Goal: Information Seeking & Learning: Learn about a topic

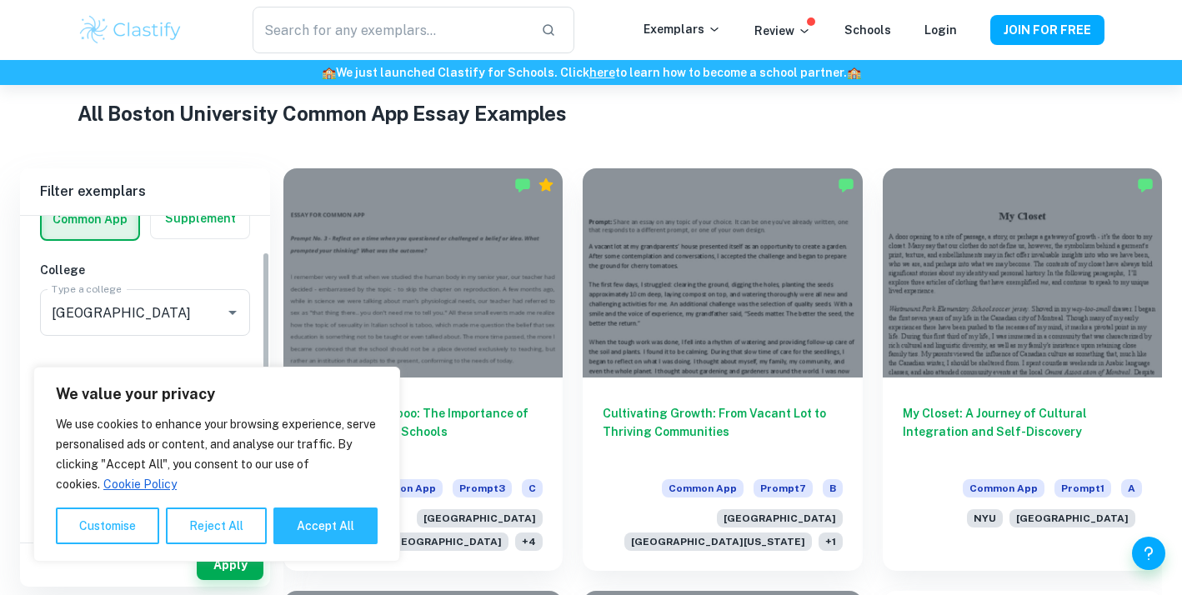
scroll to position [128, 0]
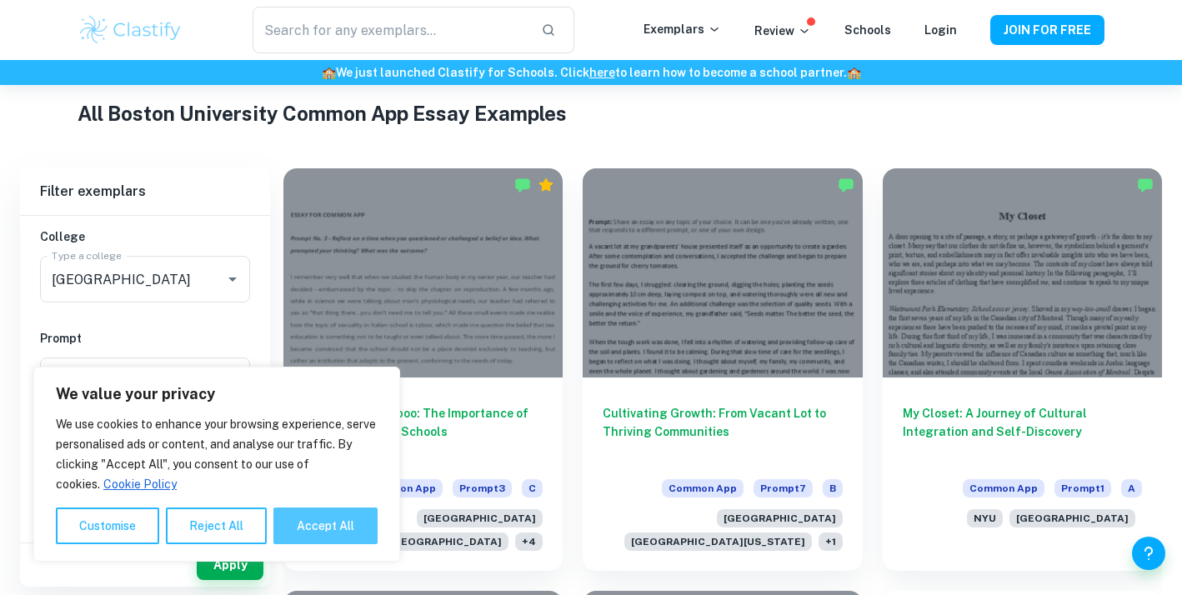
click at [321, 527] on button "Accept All" at bounding box center [325, 526] width 104 height 37
checkbox input "true"
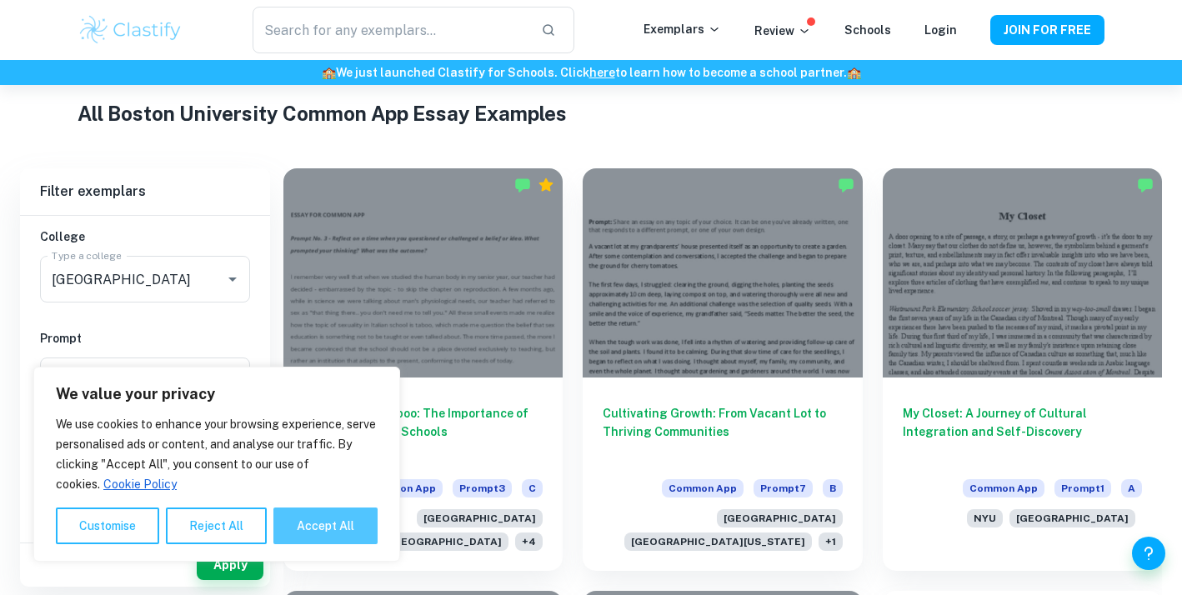
checkbox input "true"
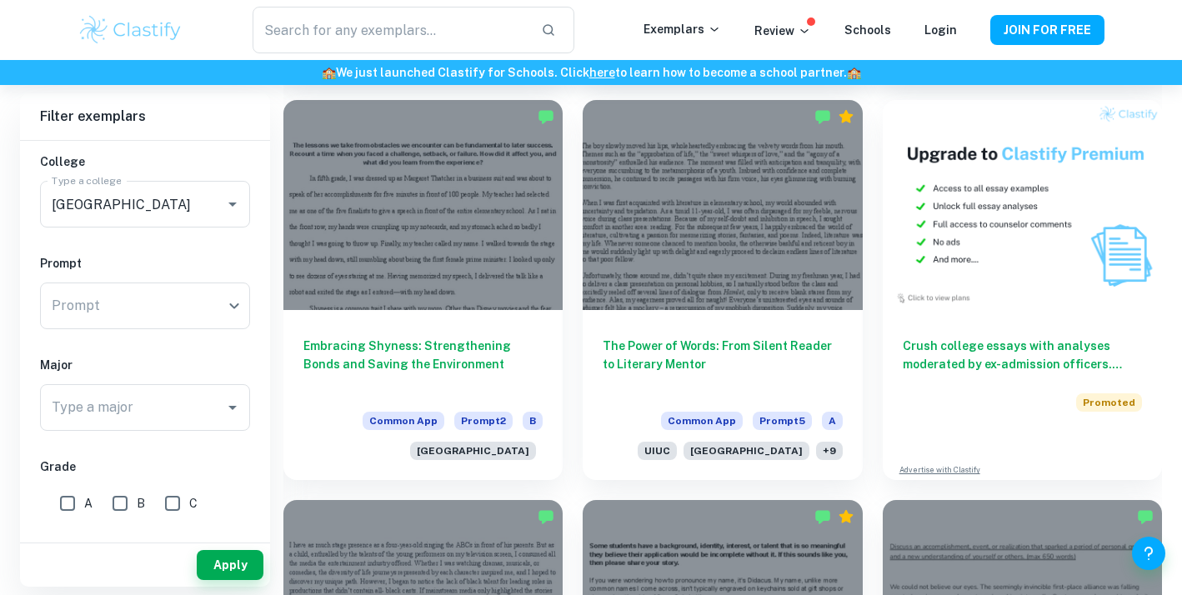
scroll to position [895, 0]
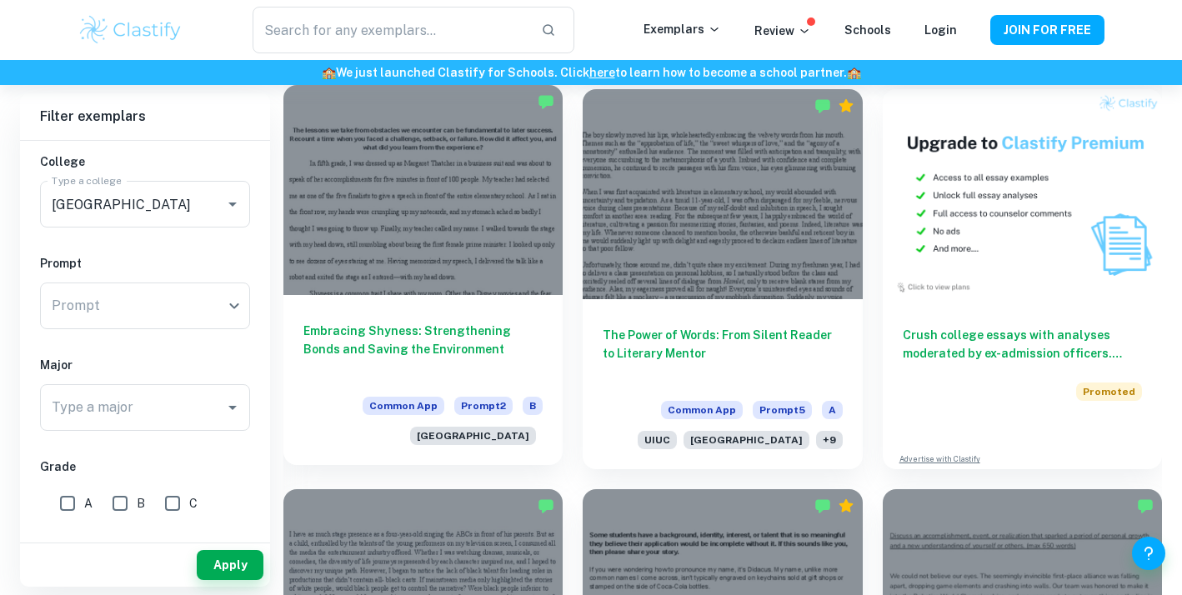
click at [424, 257] on div at bounding box center [422, 189] width 279 height 209
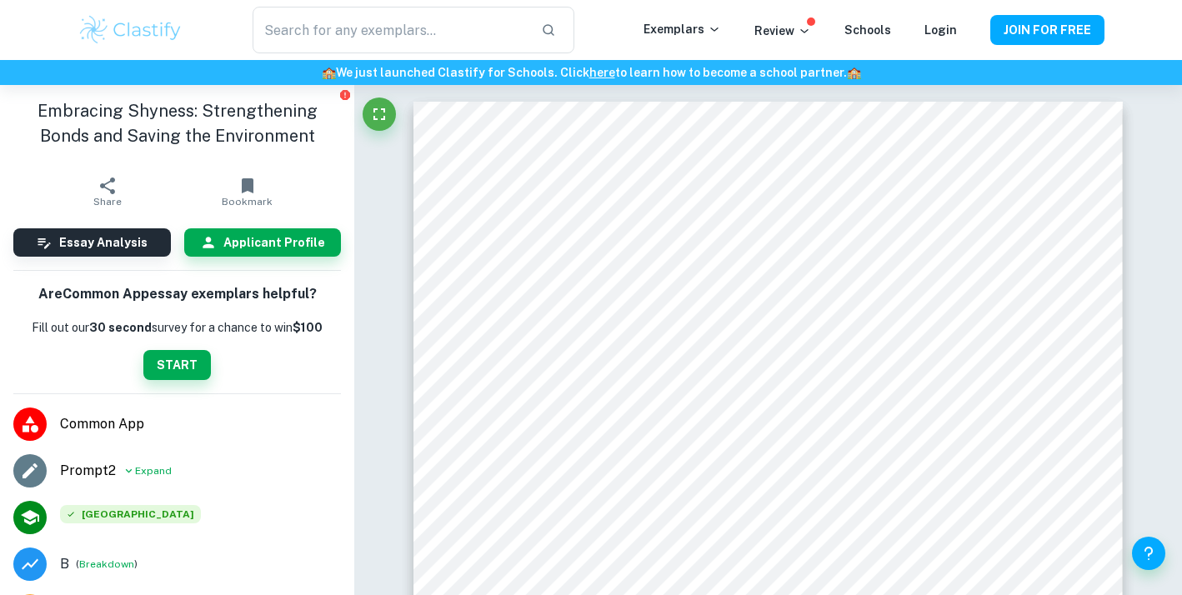
type input "2"
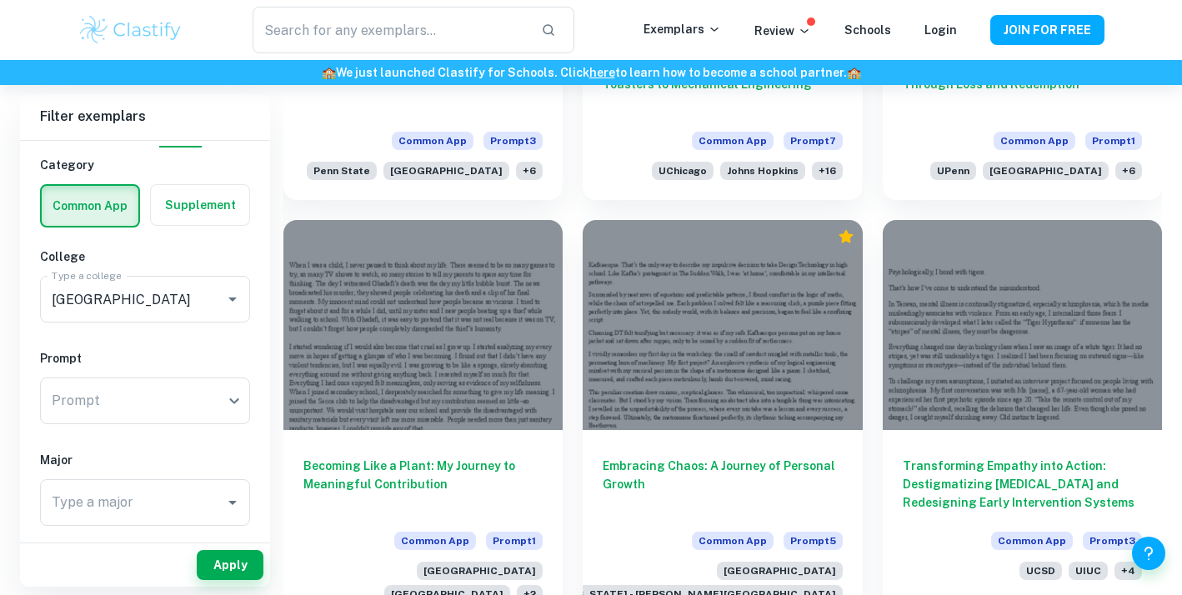
scroll to position [5766, 0]
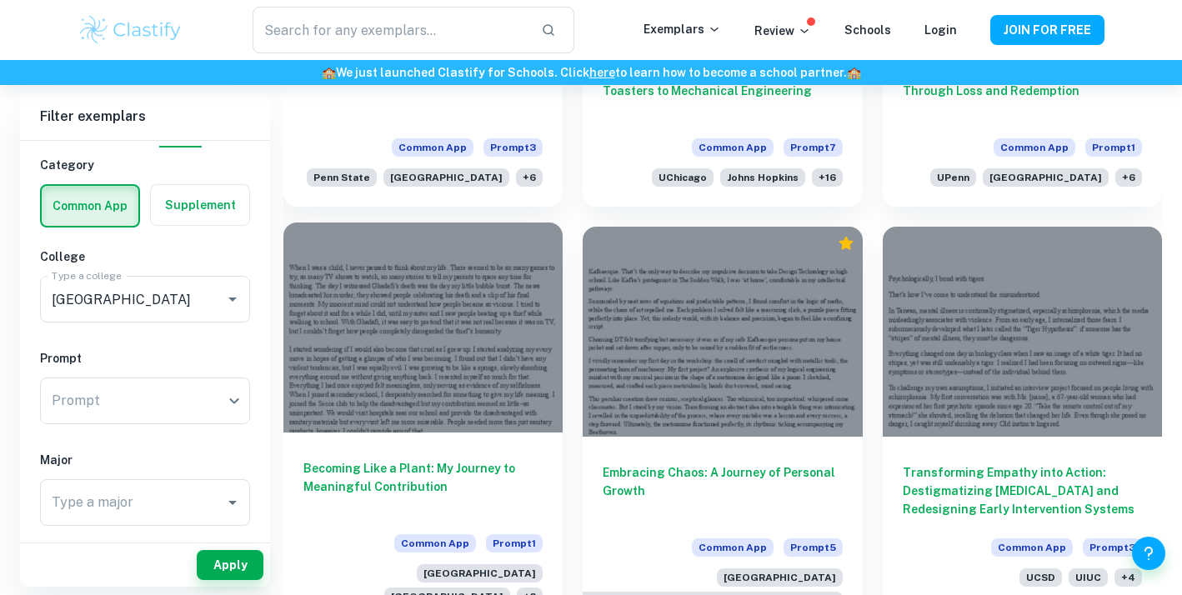
click at [416, 328] on div at bounding box center [422, 327] width 279 height 209
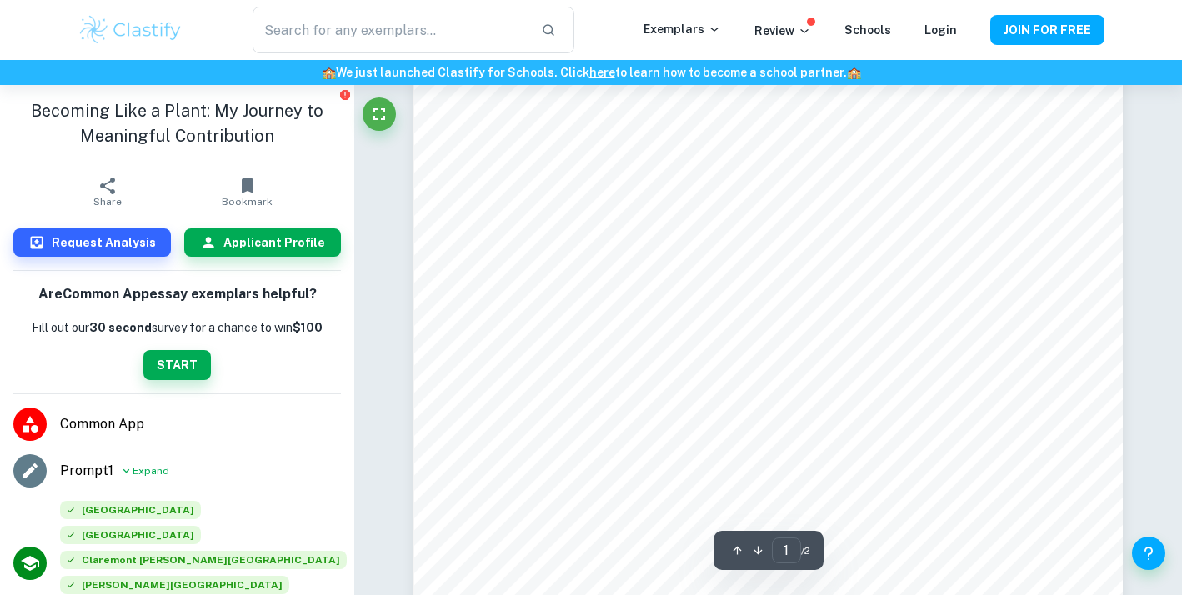
scroll to position [254, 0]
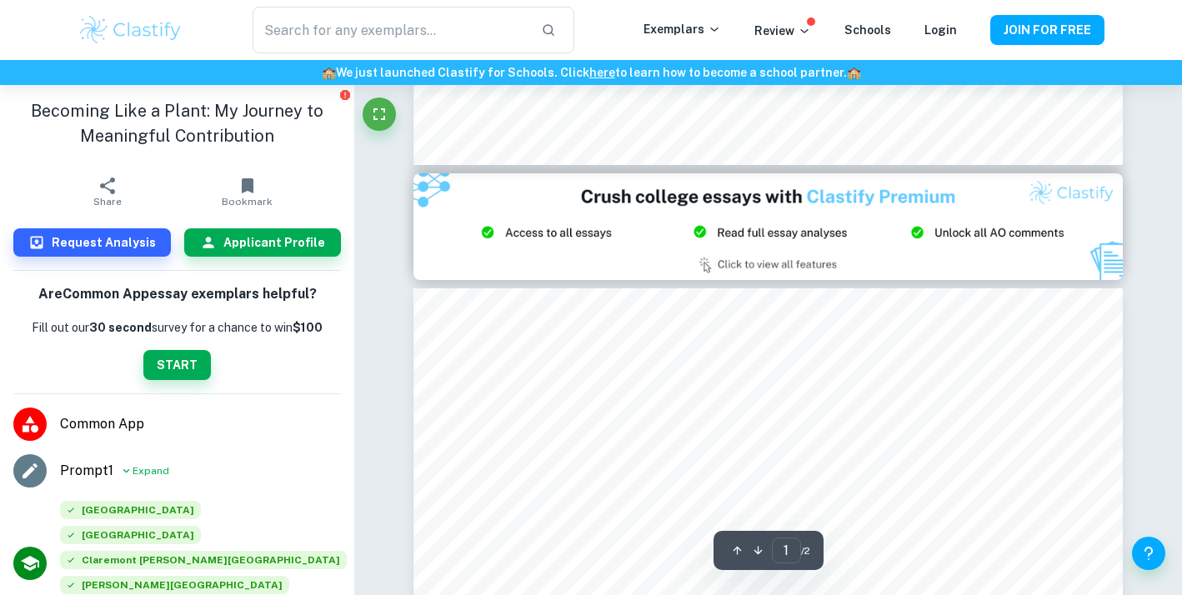
type input "2"
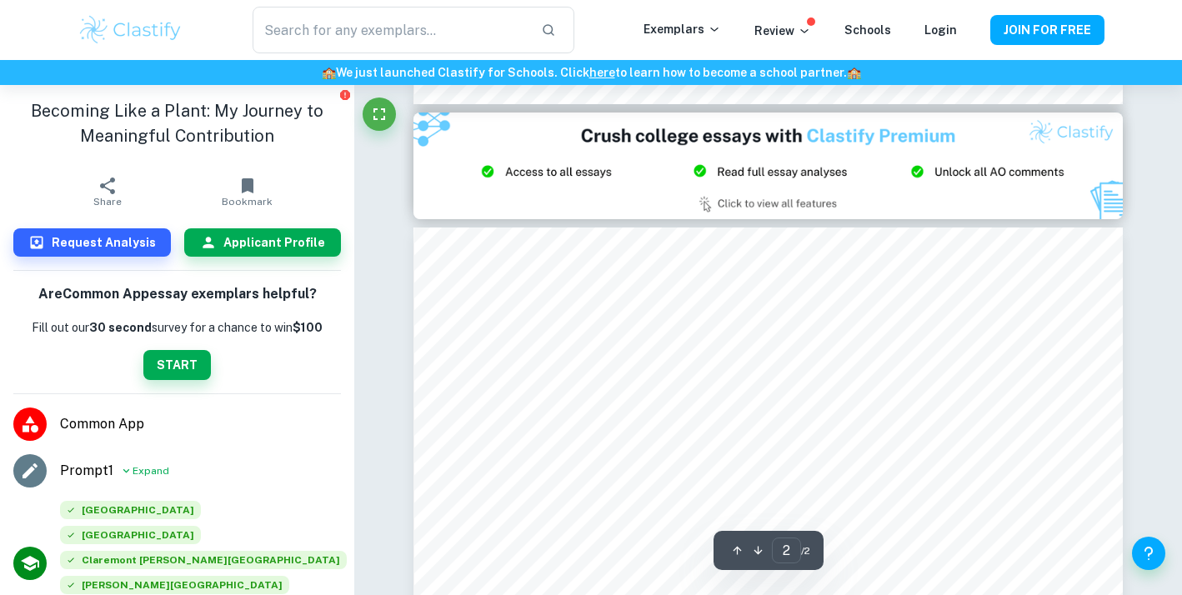
scroll to position [916, 0]
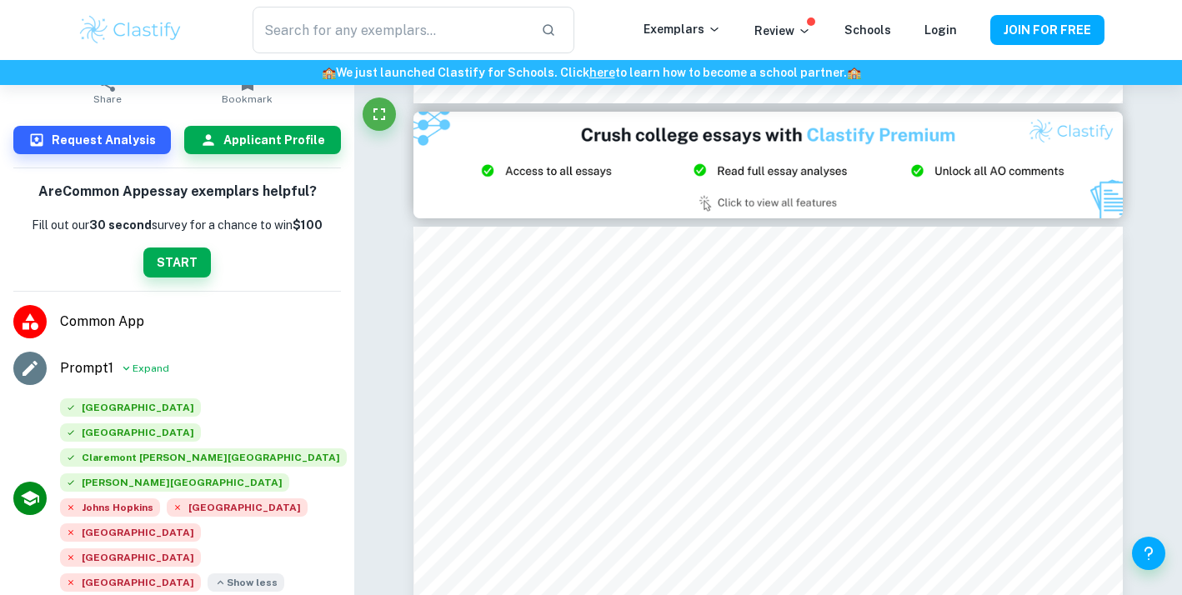
scroll to position [113, 0]
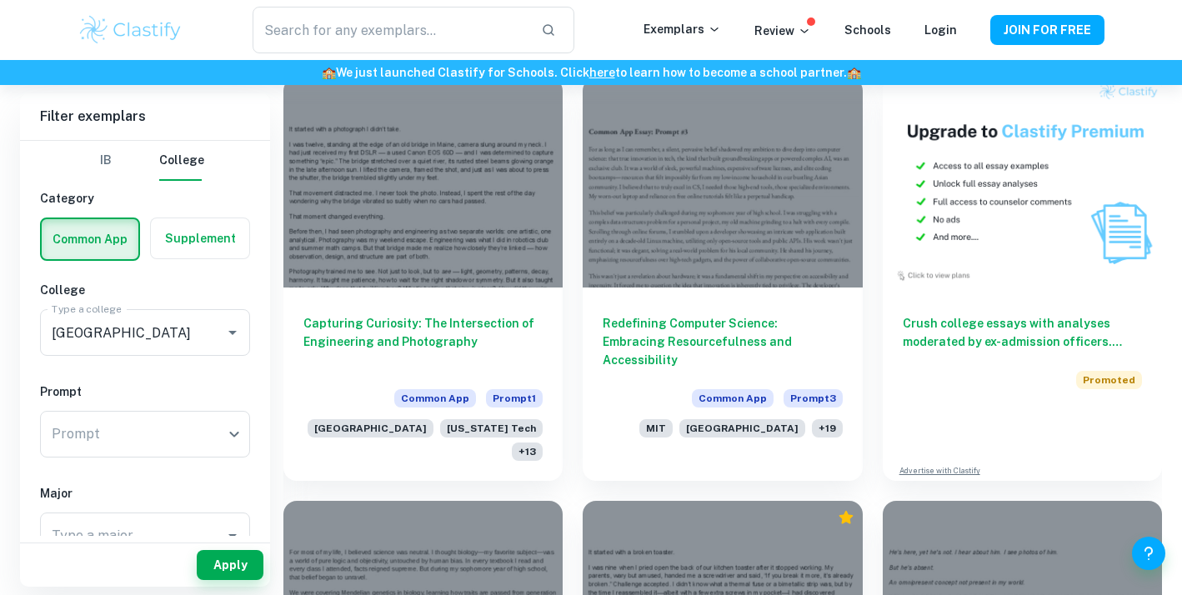
scroll to position [5093, 0]
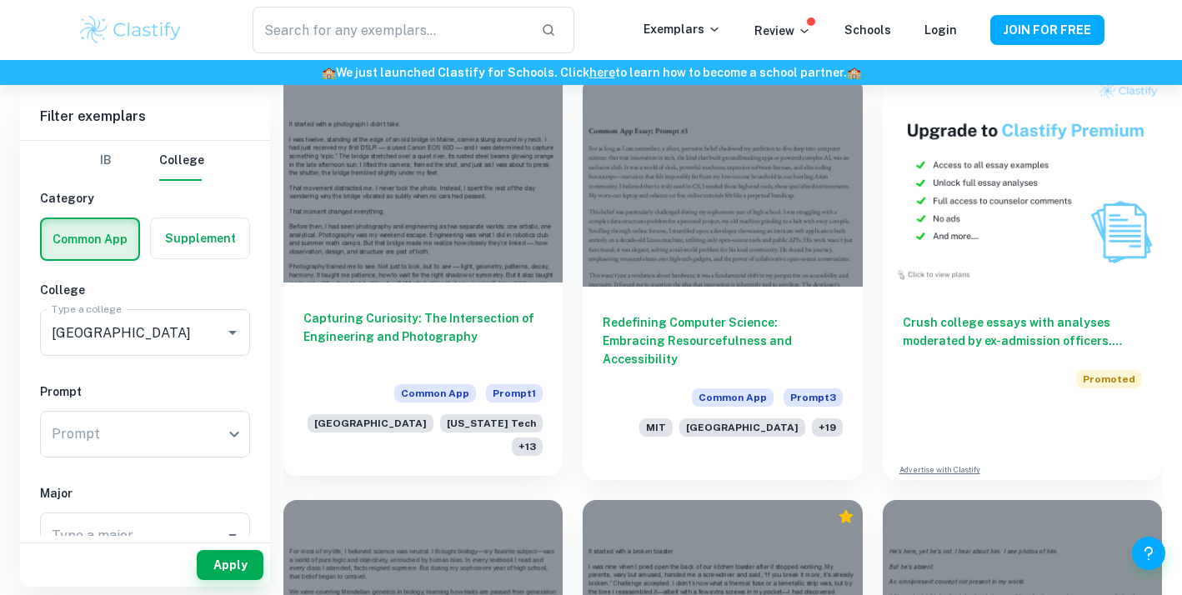
click at [383, 309] on h6 "Capturing Curiosity: The Intersection of Engineering and Photography" at bounding box center [422, 336] width 239 height 55
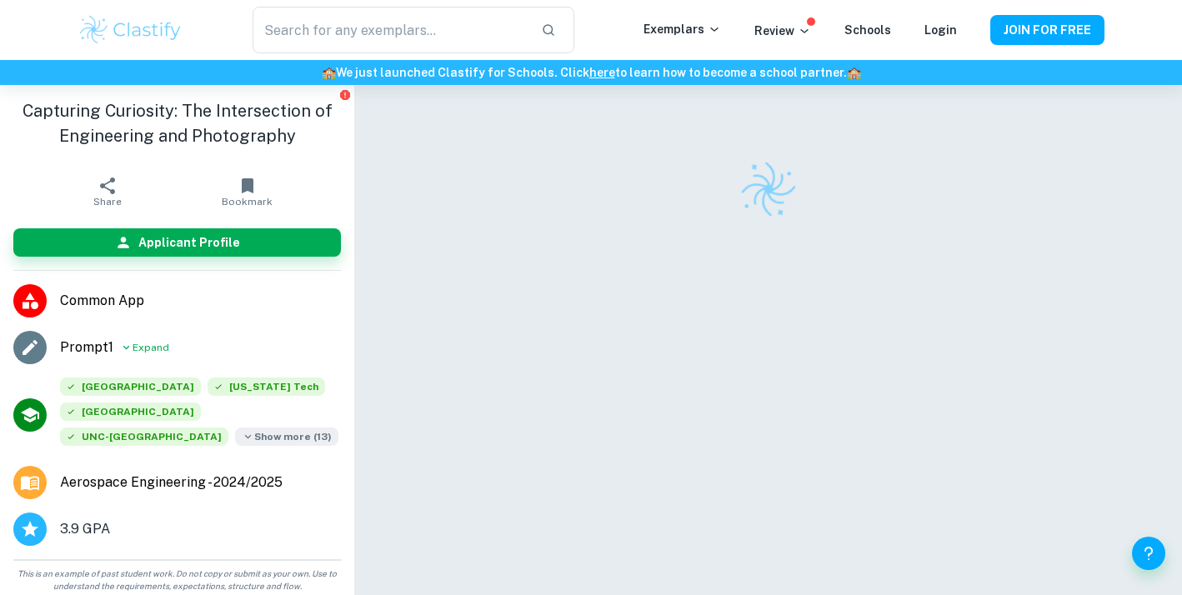
click at [235, 430] on span "Show more ( 13 )" at bounding box center [286, 437] width 103 height 18
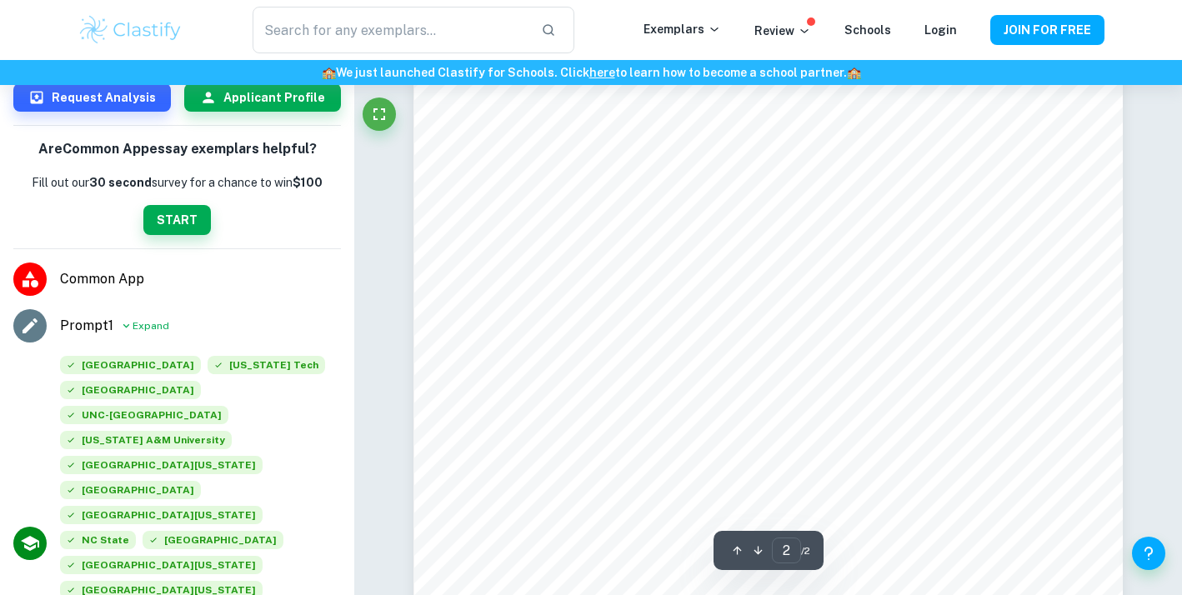
scroll to position [1129, 0]
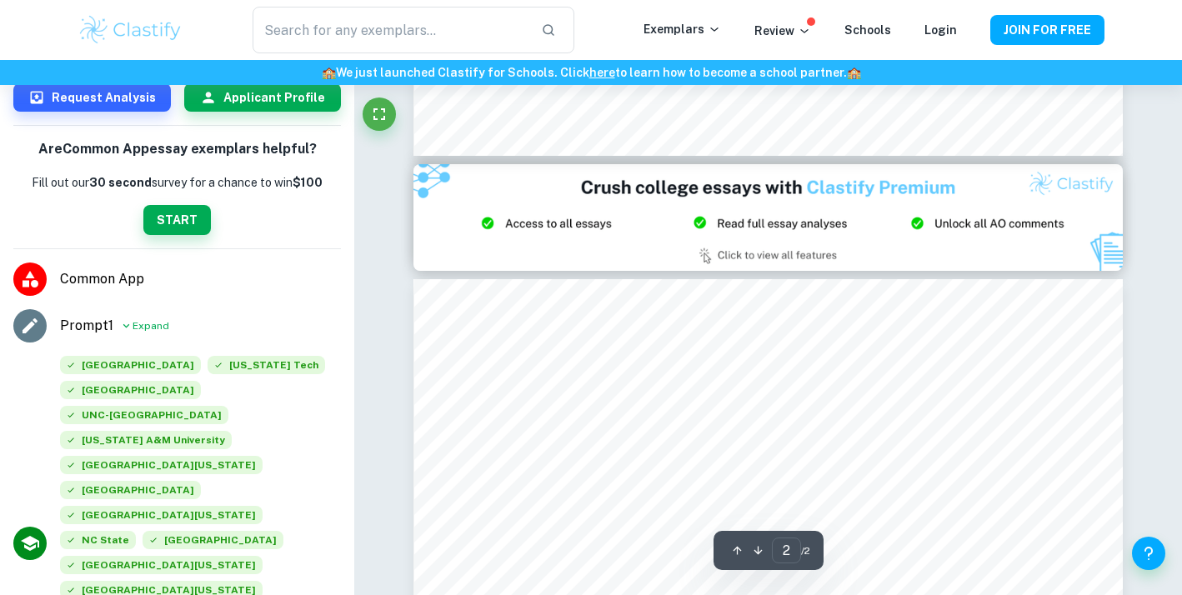
type input "1"
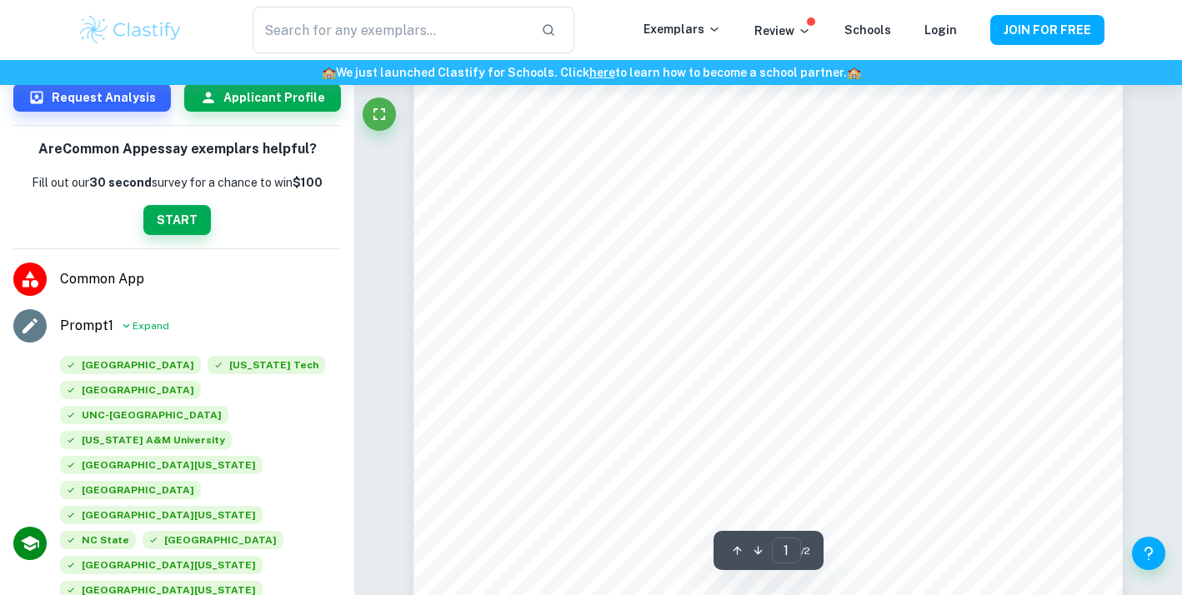
scroll to position [0, 0]
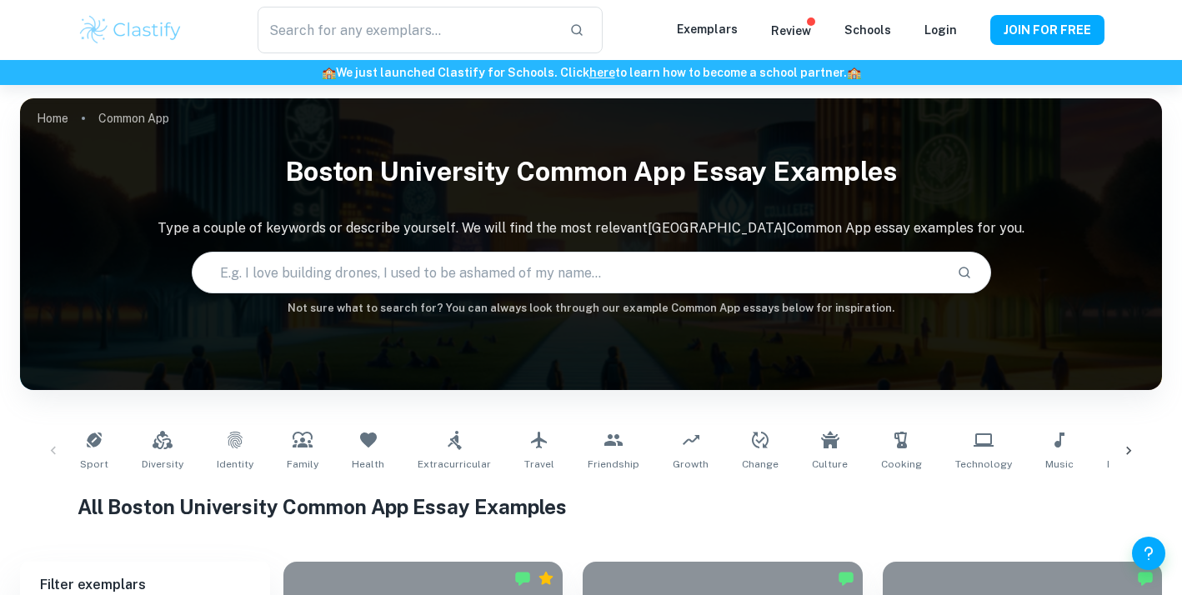
click at [484, 270] on input "text" at bounding box center [568, 272] width 751 height 47
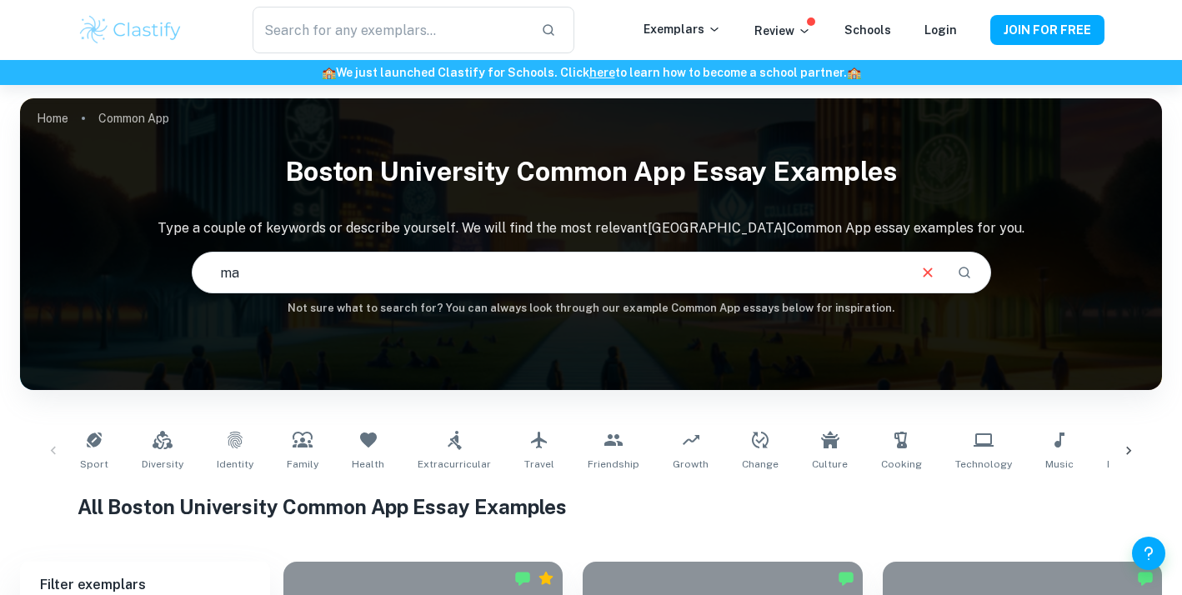
type input "m"
type input "drumming"
click at [969, 271] on icon "Search" at bounding box center [964, 272] width 15 height 15
click at [920, 275] on icon "Clear" at bounding box center [928, 272] width 18 height 18
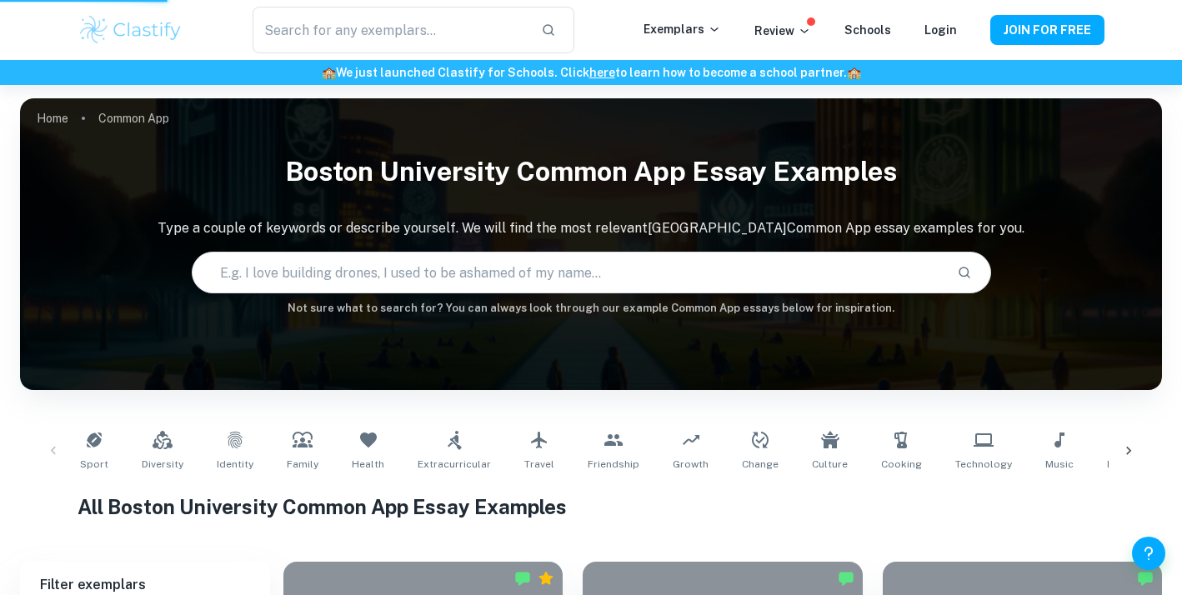
click at [554, 263] on input "text" at bounding box center [568, 272] width 751 height 47
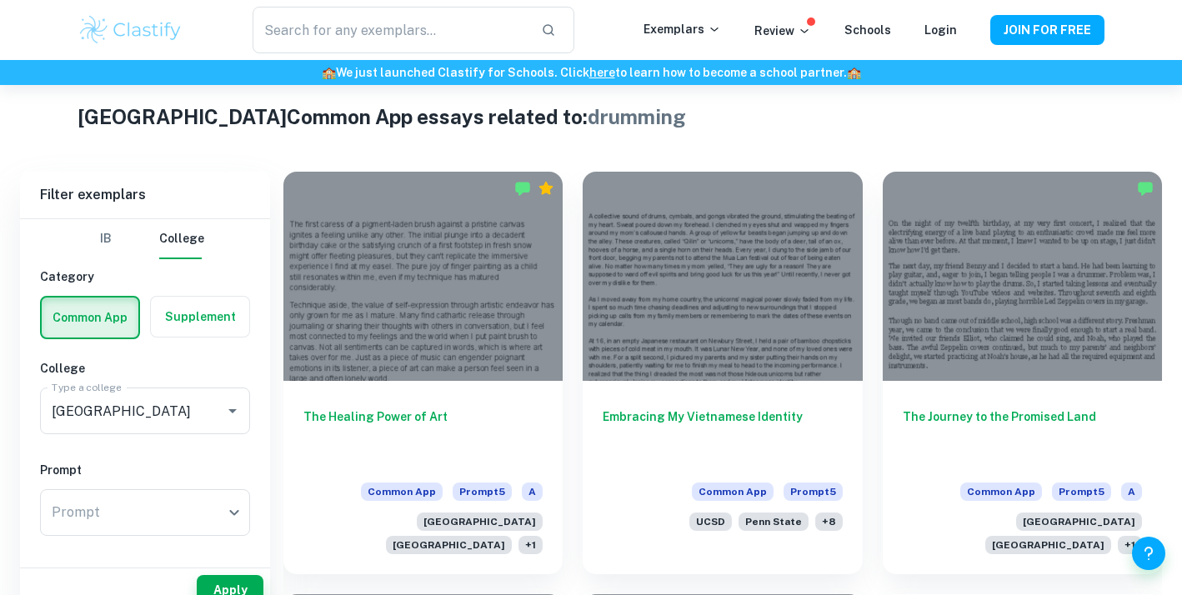
scroll to position [385, 0]
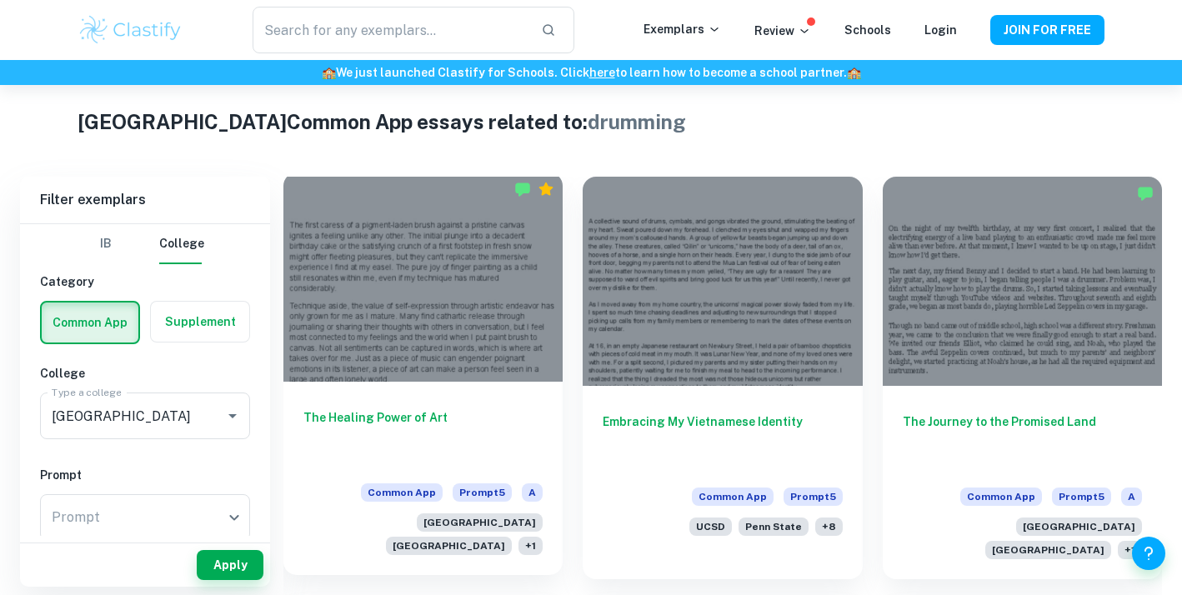
type input "drummin"
click at [495, 406] on div "The Healing Power of Art Common App Prompt 5 A Harvard University Boston Univer…" at bounding box center [422, 478] width 279 height 193
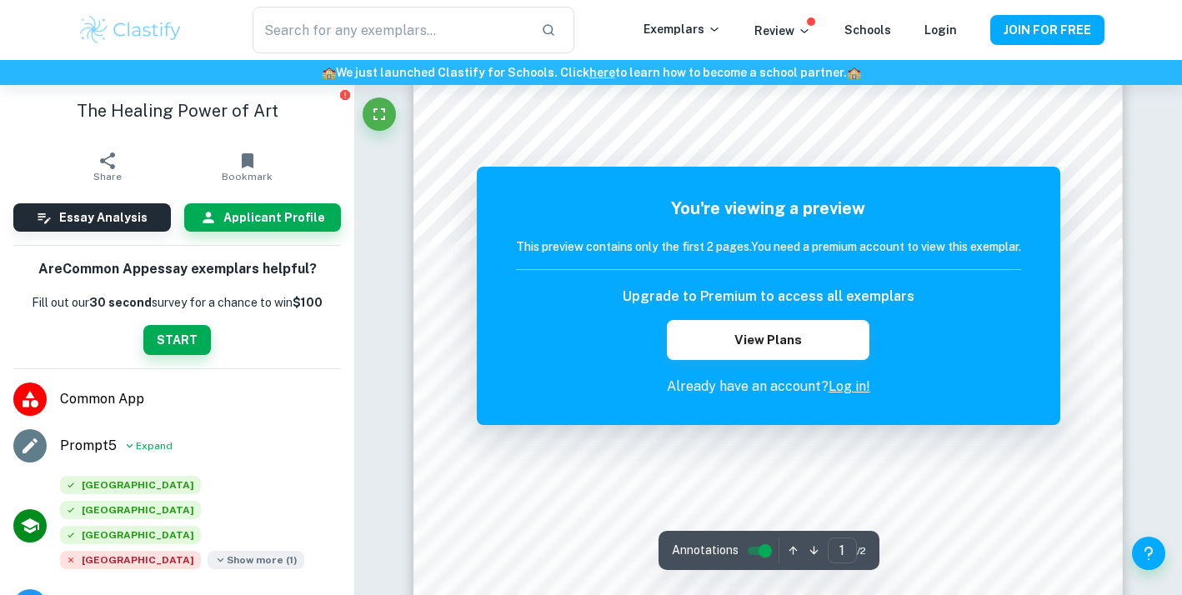
scroll to position [167, 0]
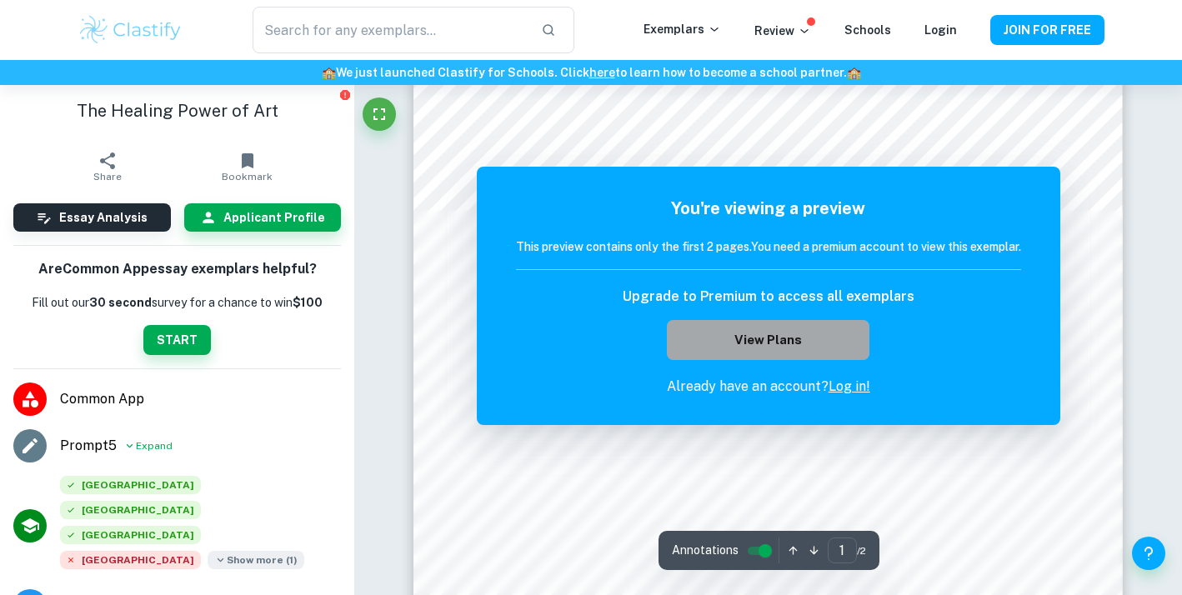
click at [787, 329] on button "View Plans" at bounding box center [768, 340] width 202 height 40
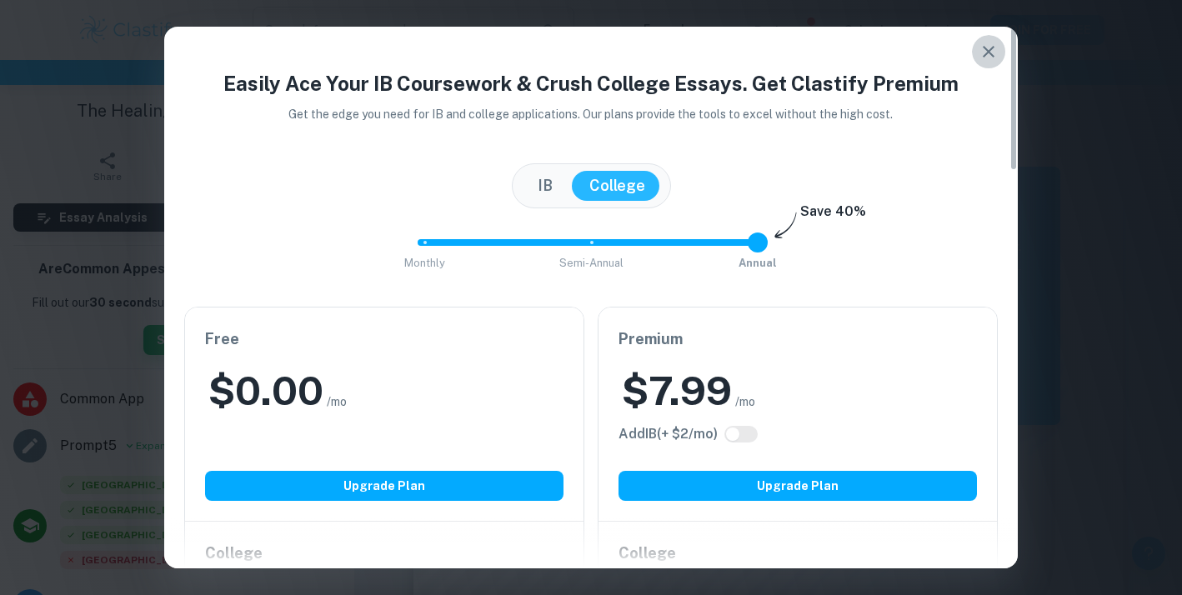
click at [980, 53] on icon "button" at bounding box center [989, 52] width 20 height 20
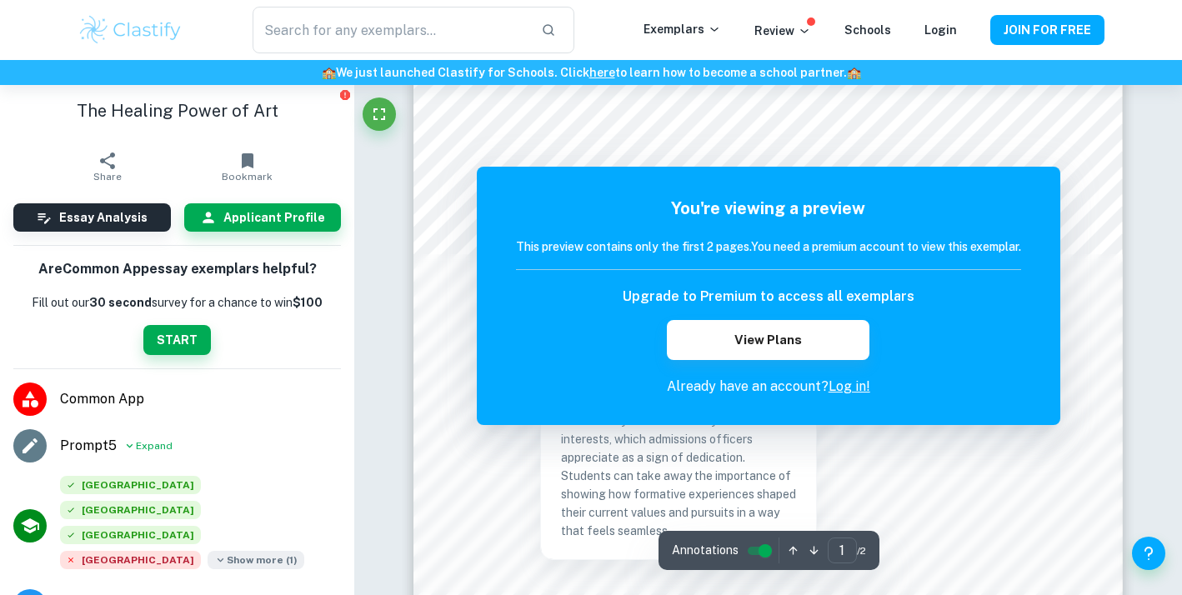
scroll to position [166, 0]
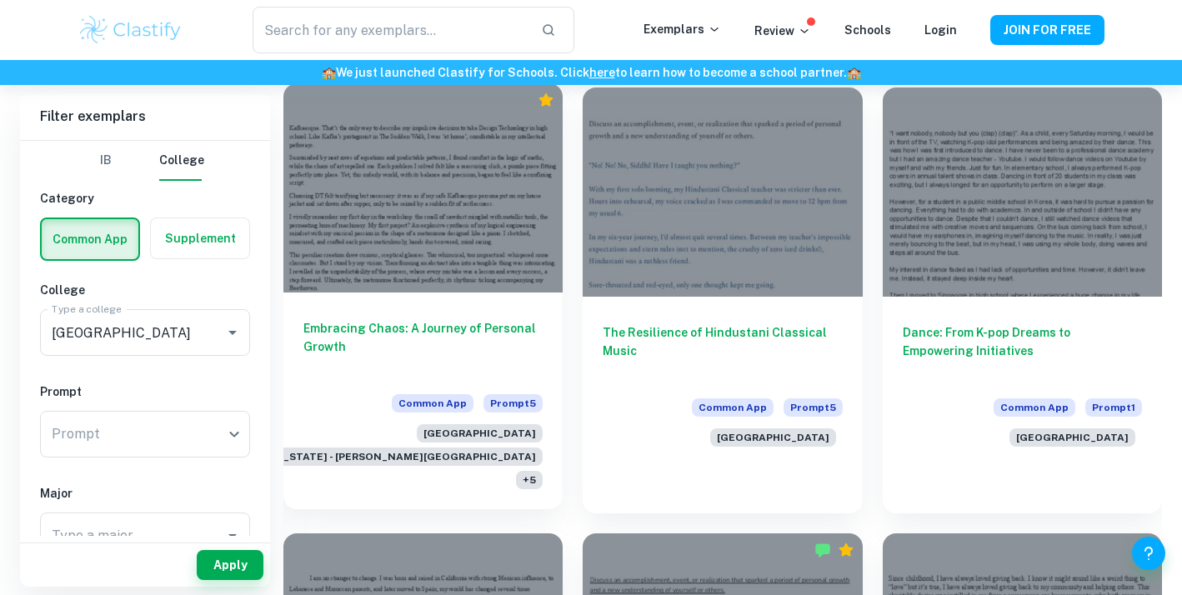
scroll to position [1323, 0]
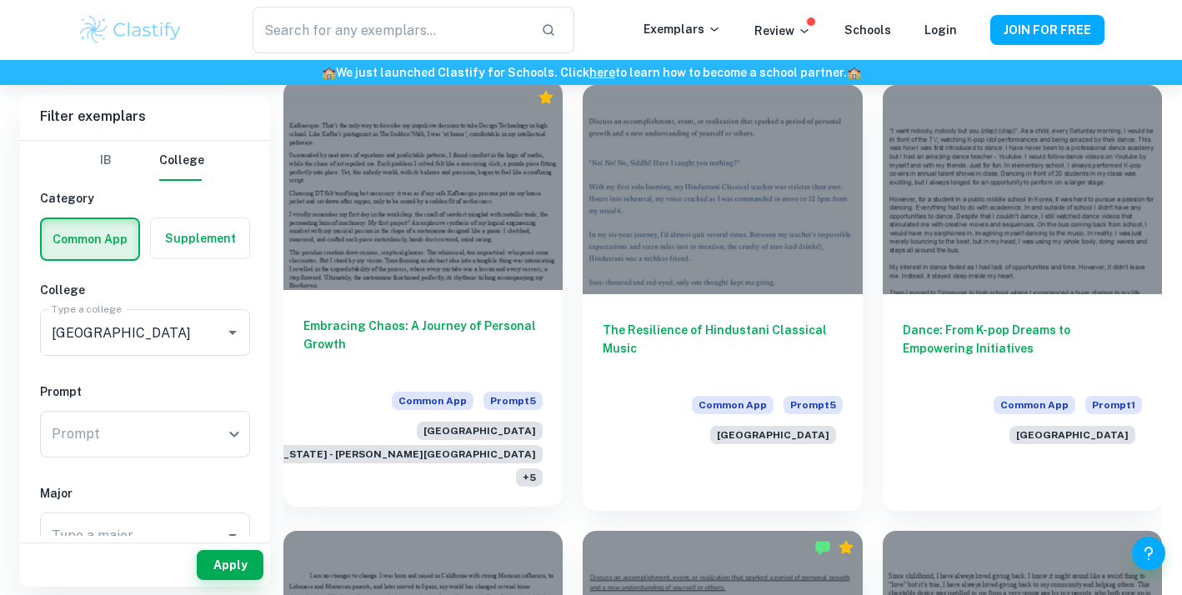
click at [527, 469] on span "+ 5" at bounding box center [529, 478] width 27 height 18
